Goal: Task Accomplishment & Management: Use online tool/utility

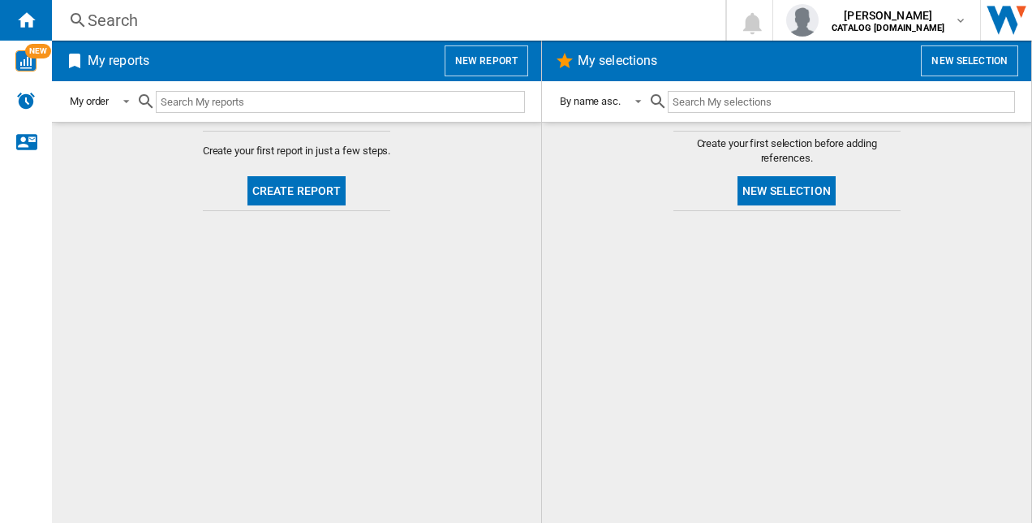
click at [488, 66] on button "New report" at bounding box center [487, 60] width 84 height 31
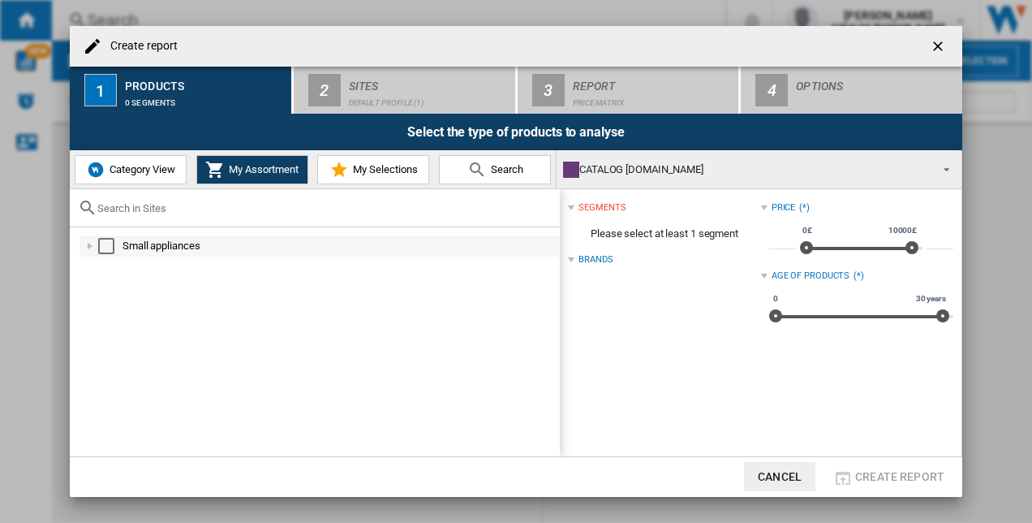
click at [107, 240] on div "Select" at bounding box center [106, 246] width 16 height 16
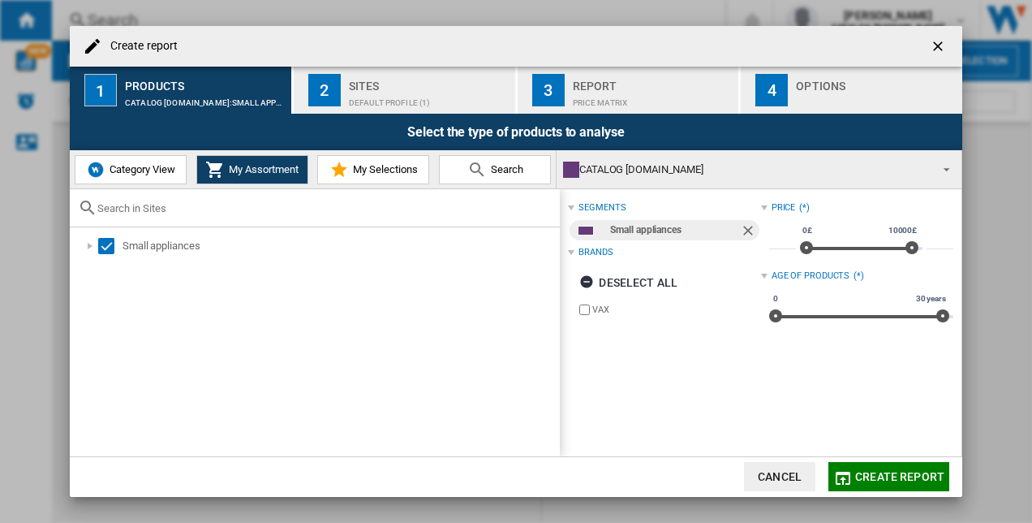
click at [380, 80] on div "Sites" at bounding box center [429, 81] width 160 height 17
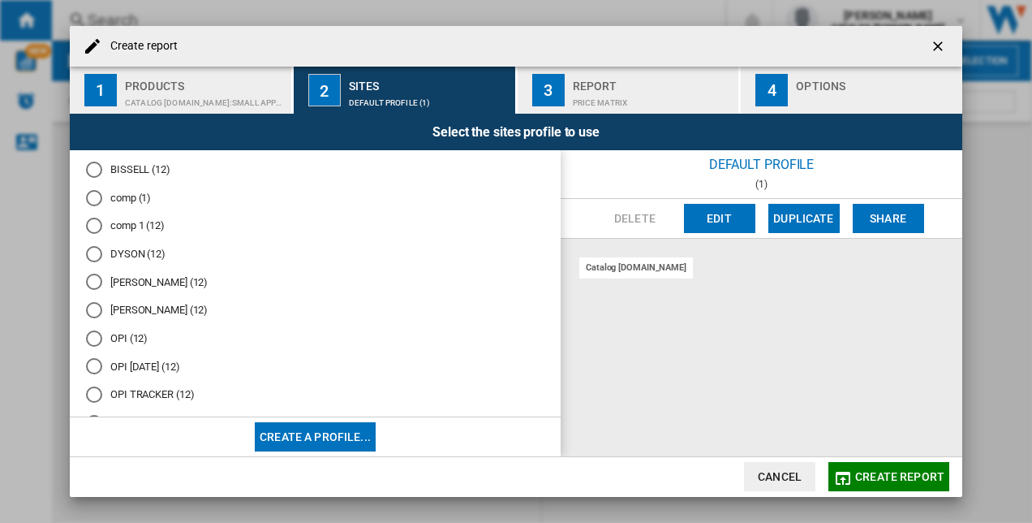
scroll to position [135, 0]
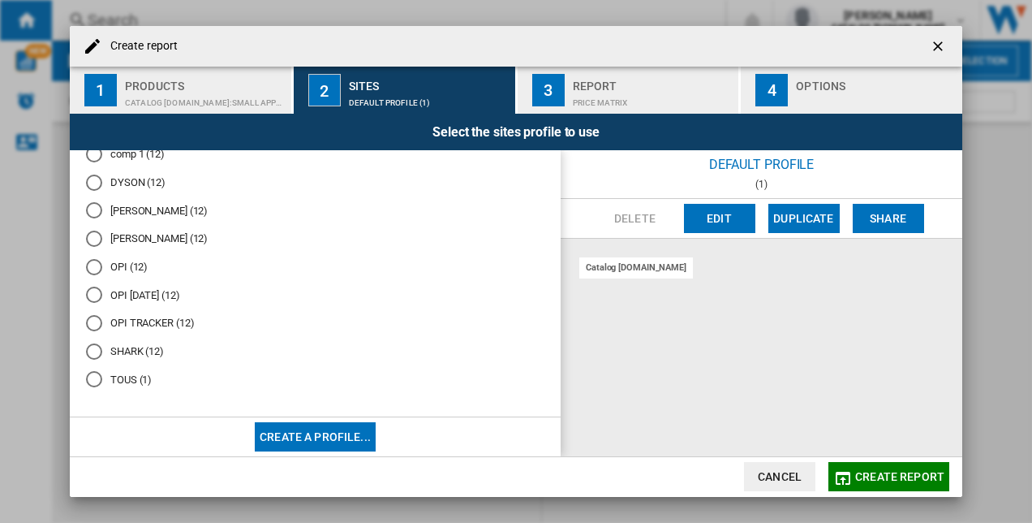
click at [154, 321] on md-radio-button "OPI TRACKER (12)" at bounding box center [315, 323] width 459 height 15
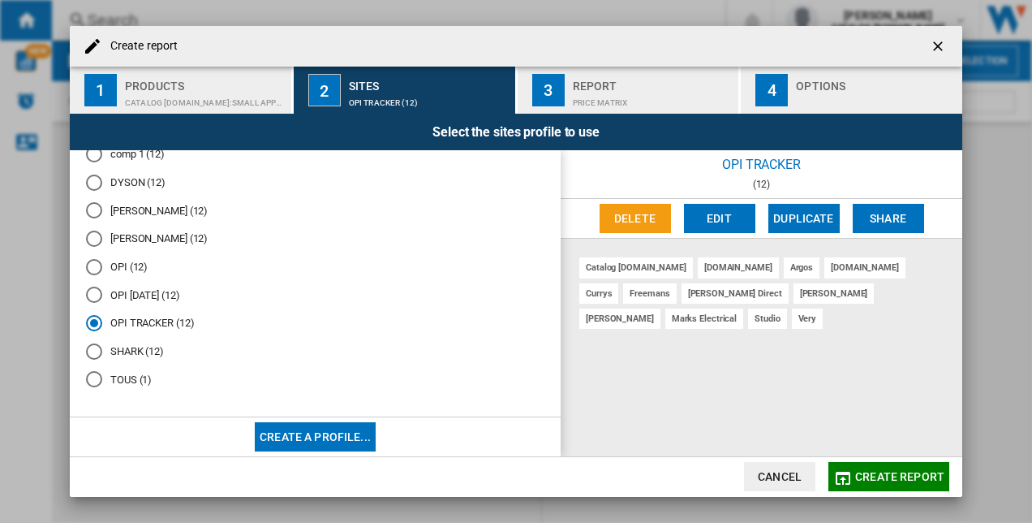
click at [868, 477] on span "Create report" at bounding box center [899, 476] width 89 height 13
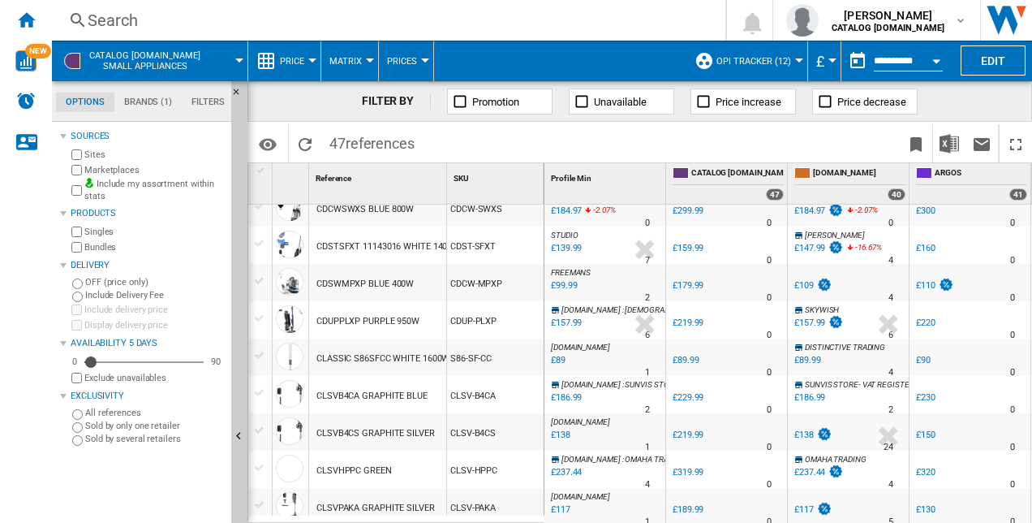
click at [500, 390] on div "CLSV-B4CA" at bounding box center [495, 394] width 97 height 37
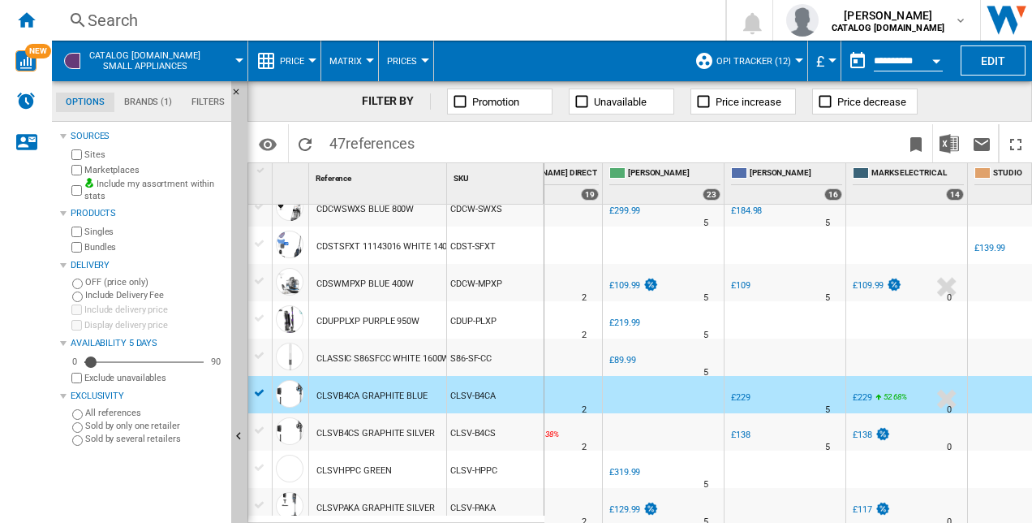
click at [946, 398] on div at bounding box center [947, 398] width 34 height 37
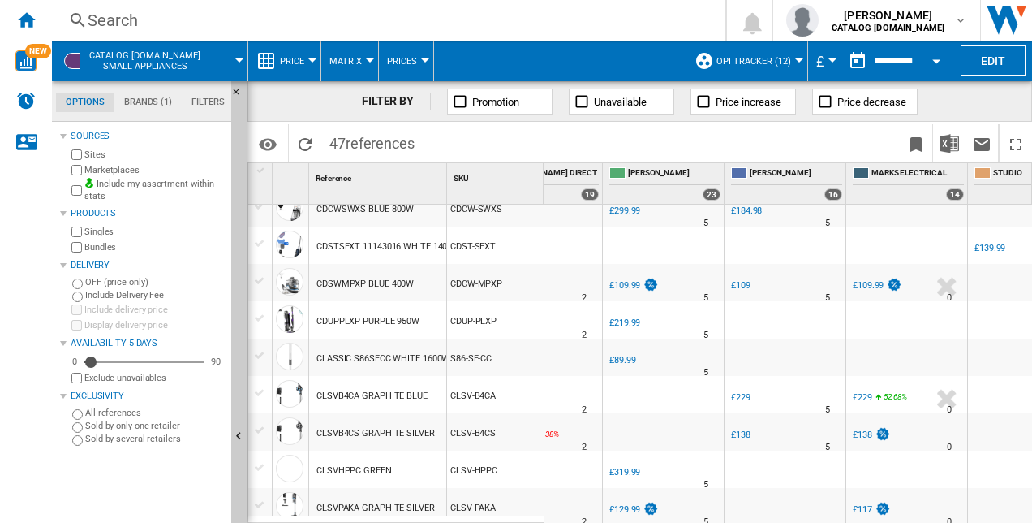
click at [946, 399] on div at bounding box center [947, 398] width 34 height 37
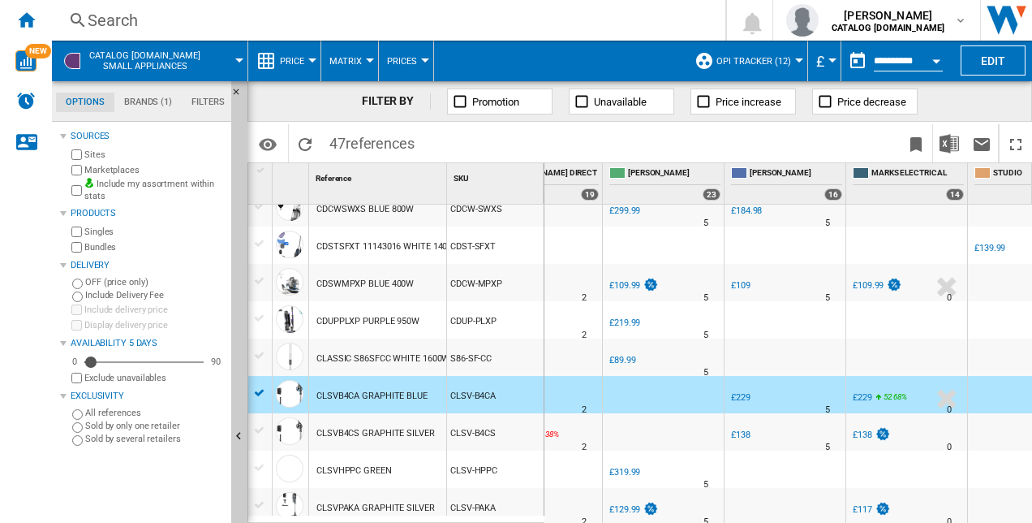
click at [946, 399] on div at bounding box center [947, 398] width 34 height 37
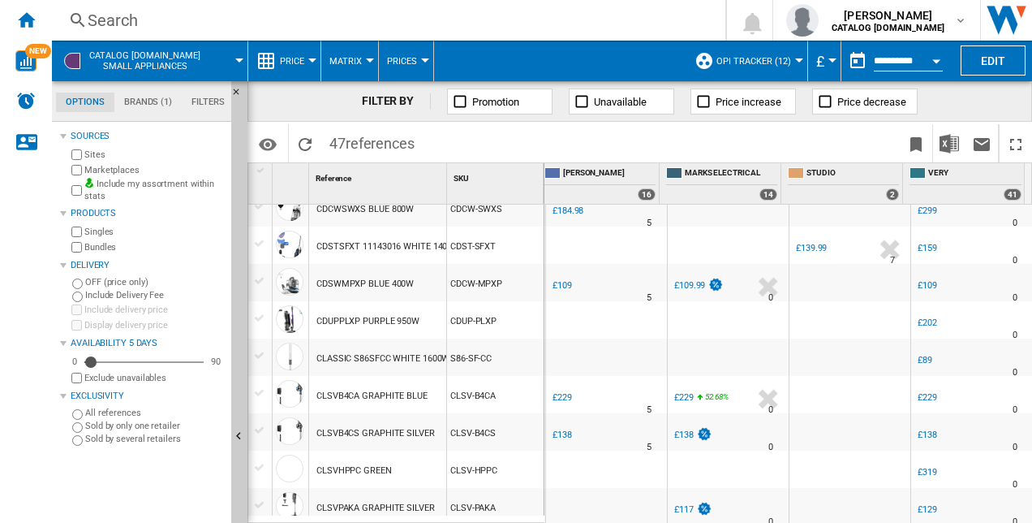
drag, startPoint x: 954, startPoint y: 509, endPoint x: 976, endPoint y: 508, distance: 22.7
click at [976, 508] on div "UK VERY -32.1 % £129 % N/A 0 [GEOGRAPHIC_DATA] VERY" at bounding box center [972, 510] width 115 height 37
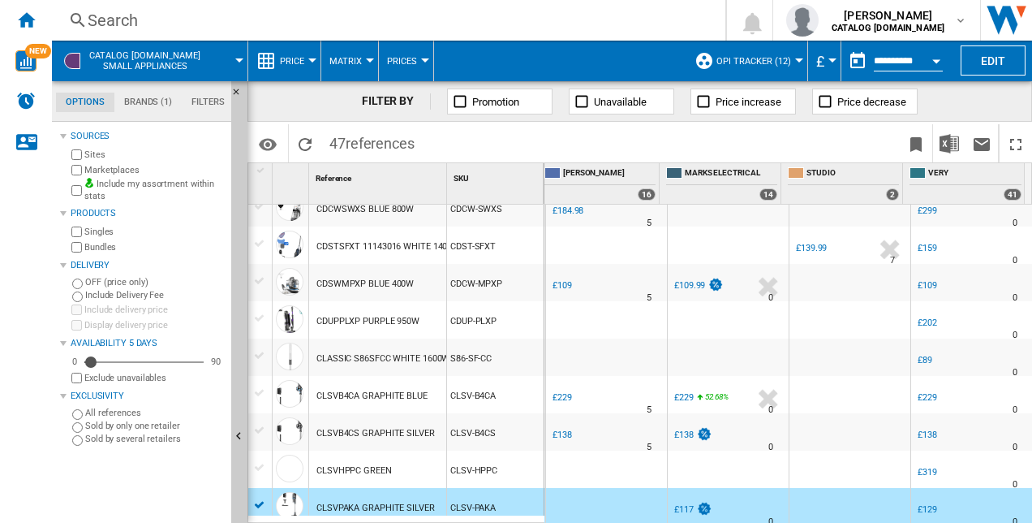
drag, startPoint x: 918, startPoint y: 513, endPoint x: 881, endPoint y: 511, distance: 37.4
click at [881, 488] on div "[DOMAIN_NAME] : AO -38.4 % £117 % N/A 1 [DOMAIN_NAME] : AO 0.0 % £189.99 % N/A 0" at bounding box center [242, 488] width 1583 height 0
